Goal: Find contact information: Find contact information

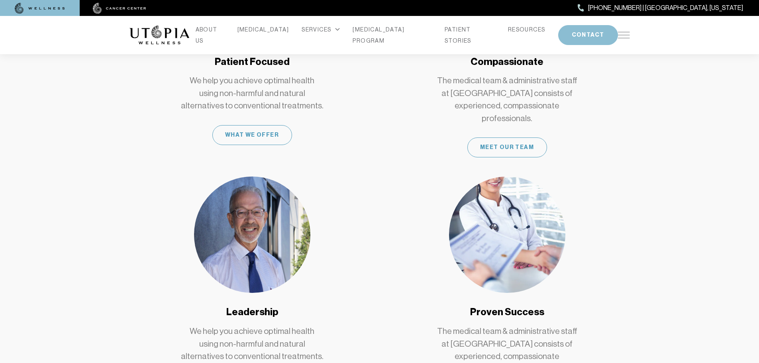
scroll to position [597, 0]
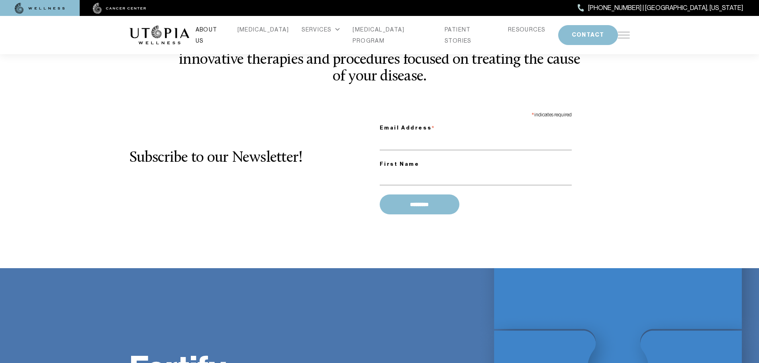
click at [223, 31] on link "ABOUT US" at bounding box center [210, 35] width 29 height 22
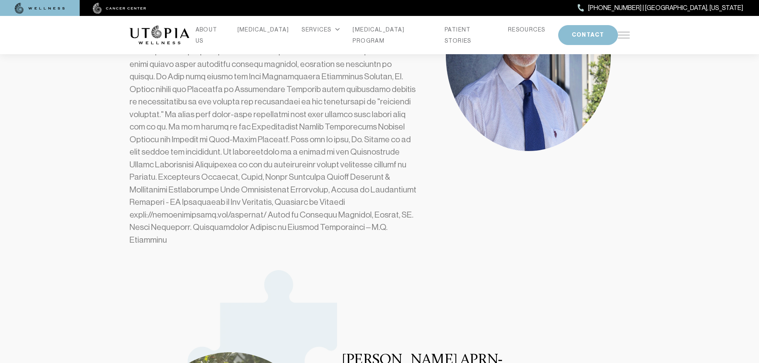
scroll to position [199, 0]
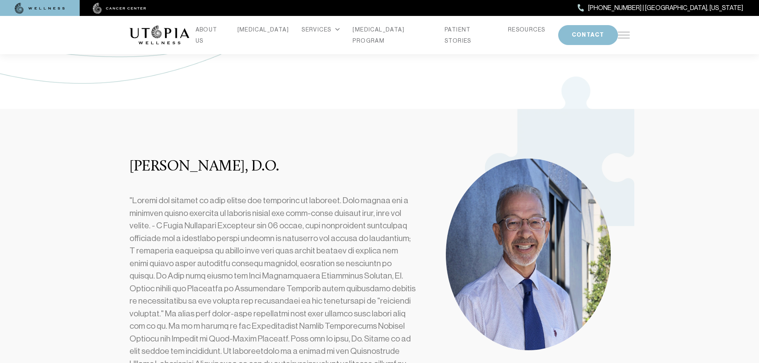
click at [666, 249] on section "Dr. Douglas L. Nelson, D.O." at bounding box center [379, 305] width 759 height 393
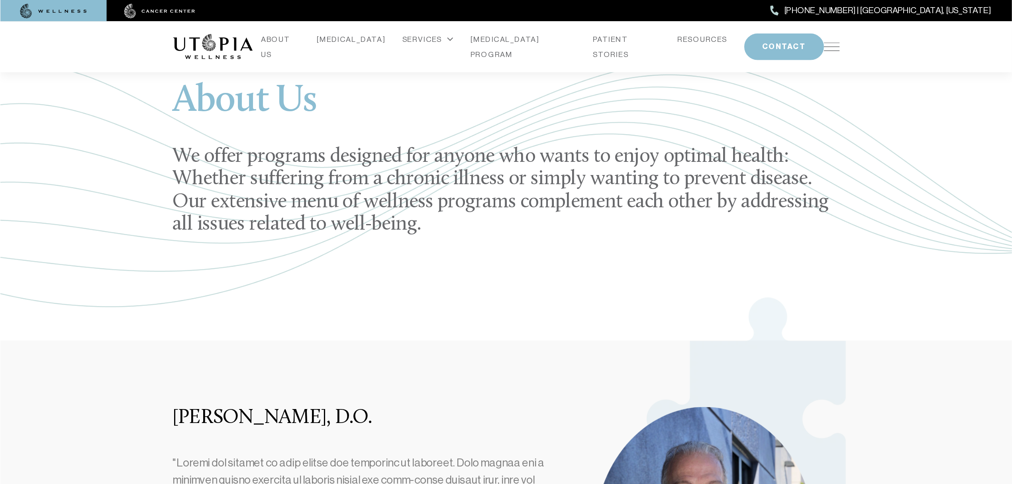
scroll to position [0, 0]
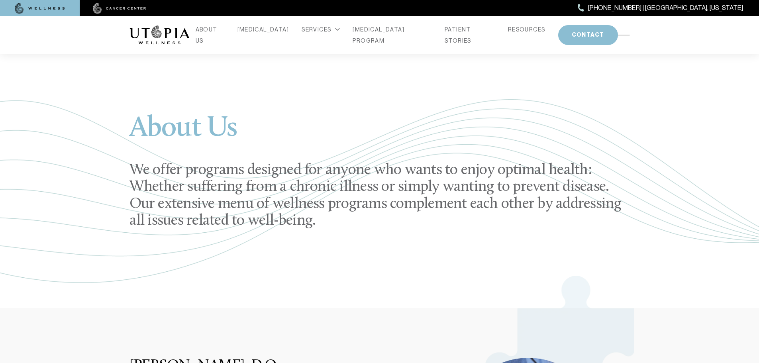
click at [289, 164] on h2 "We offer programs designed for anyone who wants to enjoy optimal health: Whethe…" at bounding box center [379, 195] width 500 height 67
click at [716, 12] on span "[PHONE_NUMBER] | [GEOGRAPHIC_DATA], [US_STATE]" at bounding box center [665, 8] width 155 height 10
click at [715, 7] on span "[PHONE_NUMBER] | [GEOGRAPHIC_DATA], [US_STATE]" at bounding box center [665, 8] width 155 height 10
